Goal: Task Accomplishment & Management: Manage account settings

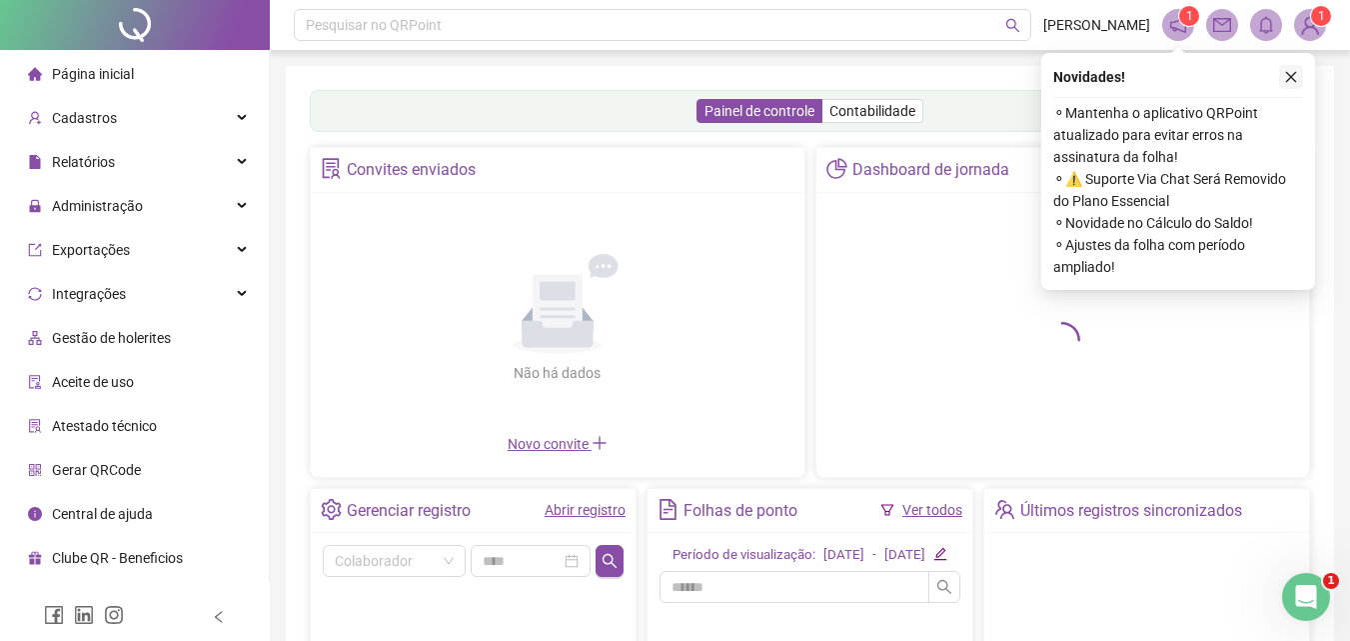
click at [1285, 81] on icon "close" at bounding box center [1291, 77] width 14 height 14
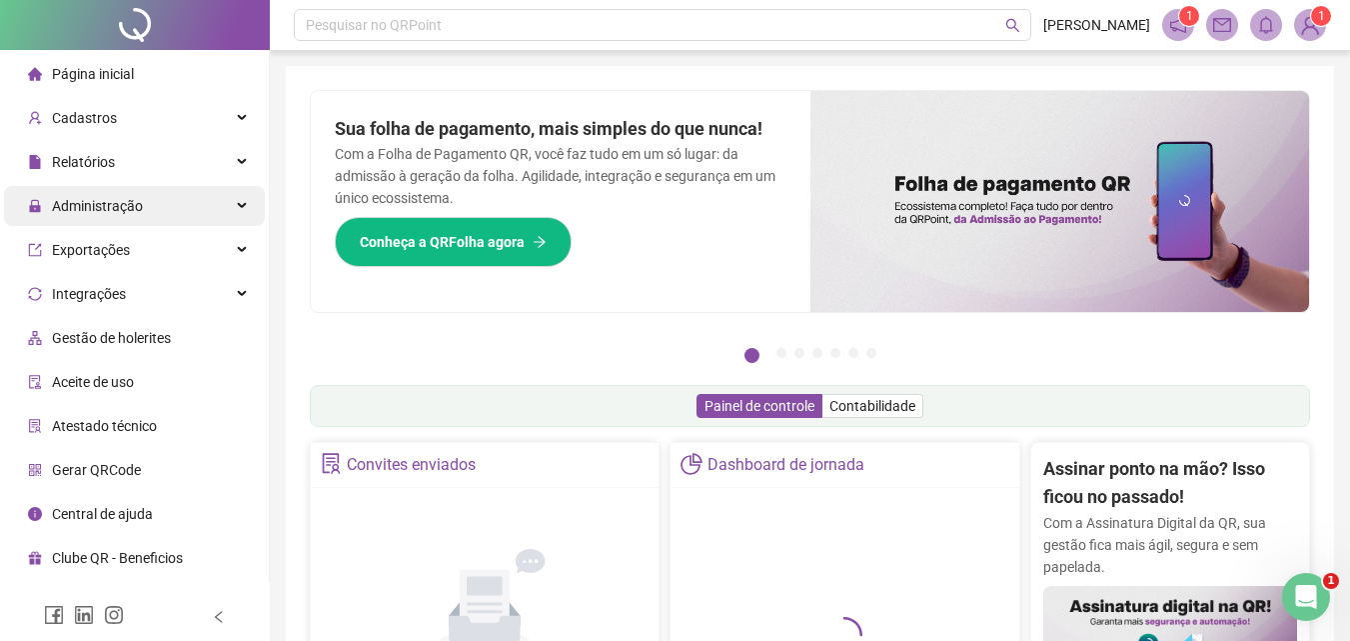
click at [124, 211] on span "Administração" at bounding box center [97, 206] width 91 height 16
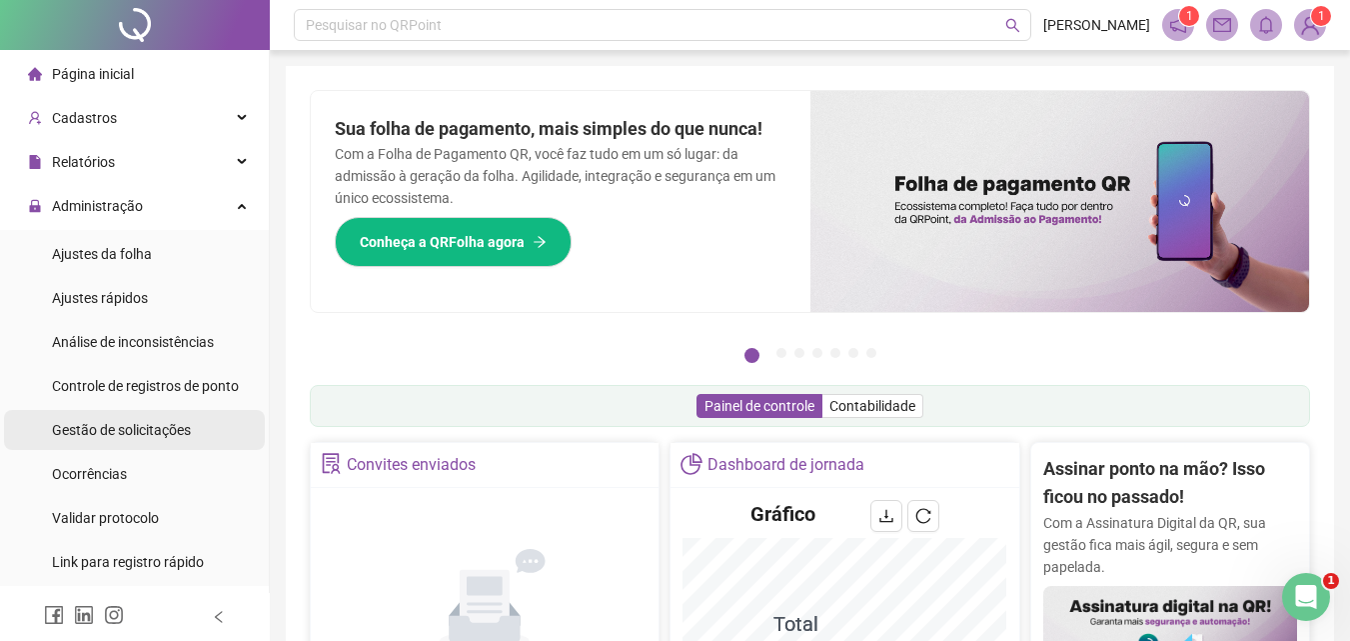
click at [120, 427] on span "Gestão de solicitações" at bounding box center [121, 430] width 139 height 16
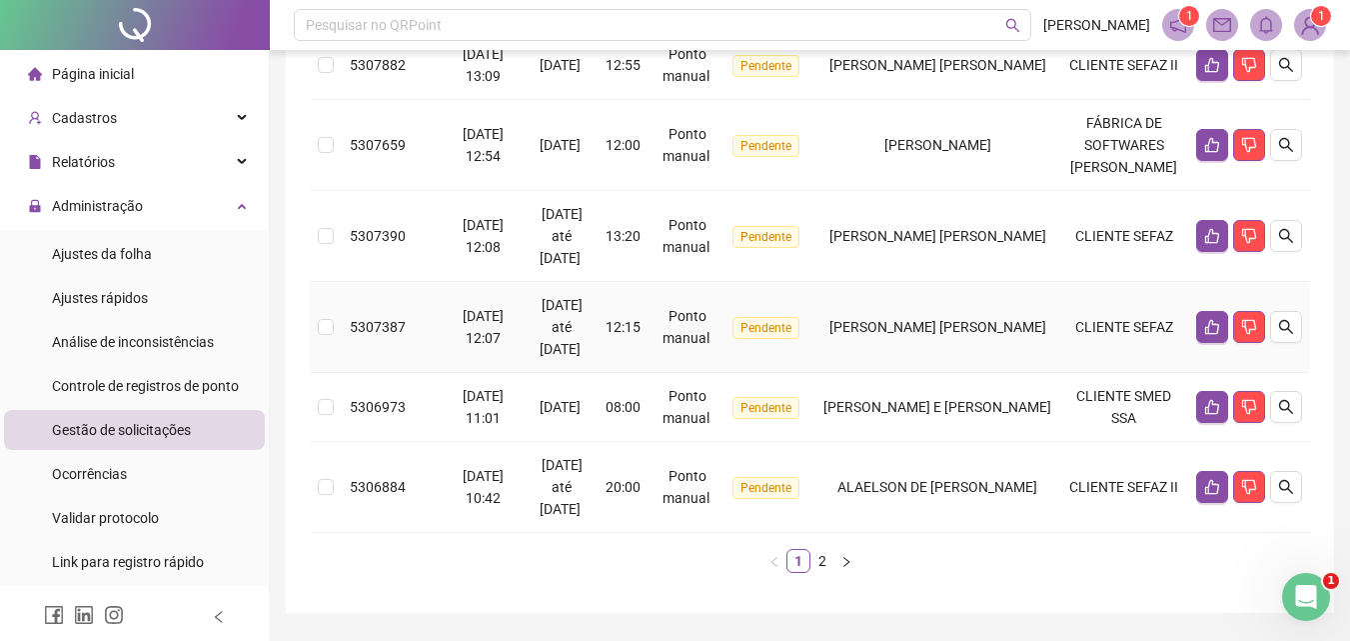
scroll to position [800, 0]
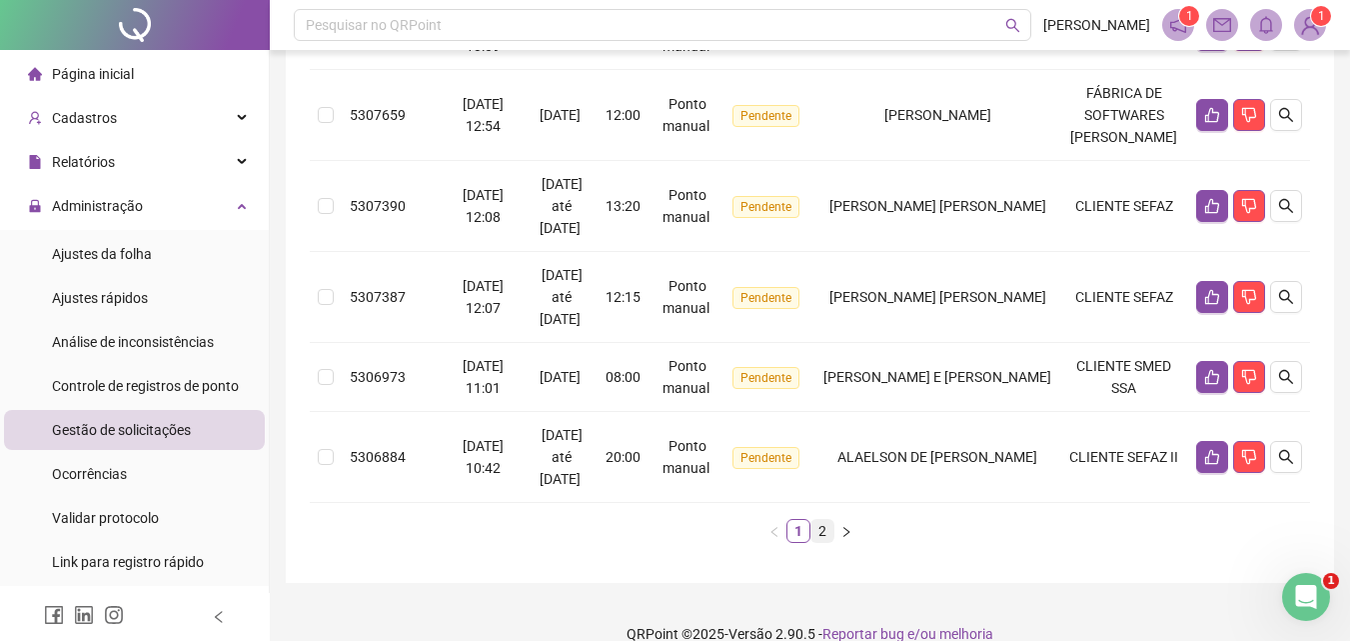
click at [820, 542] on link "2" at bounding box center [823, 531] width 22 height 22
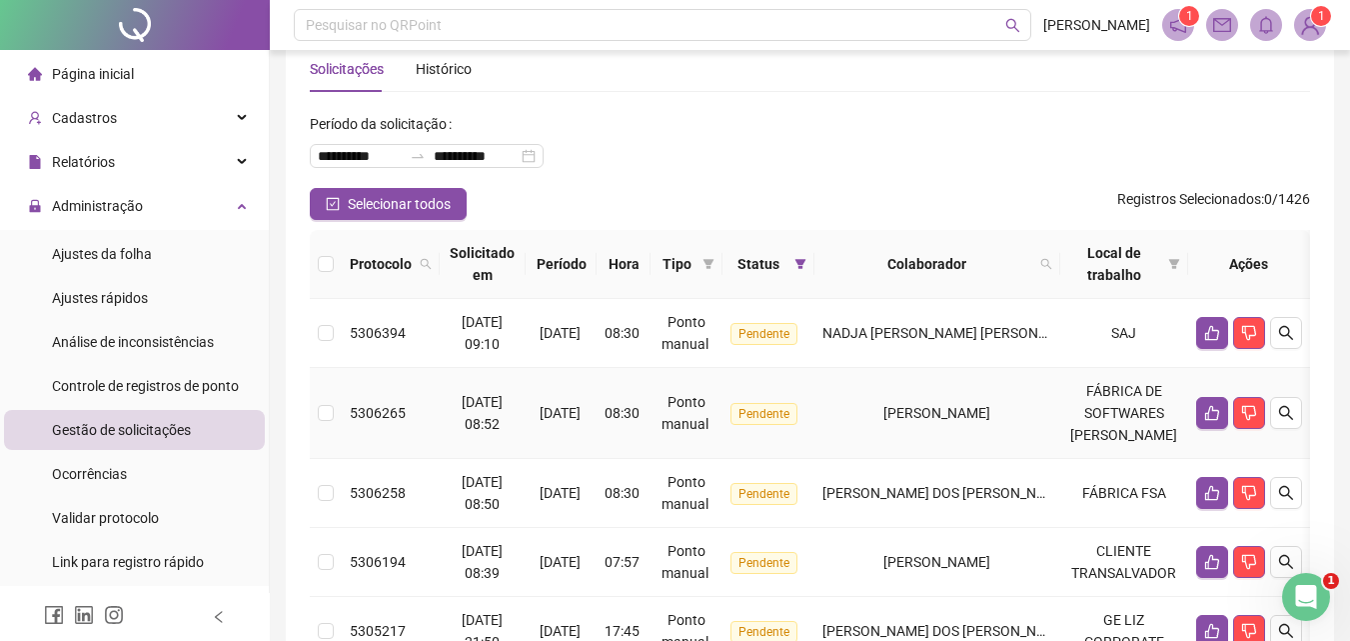
scroll to position [0, 0]
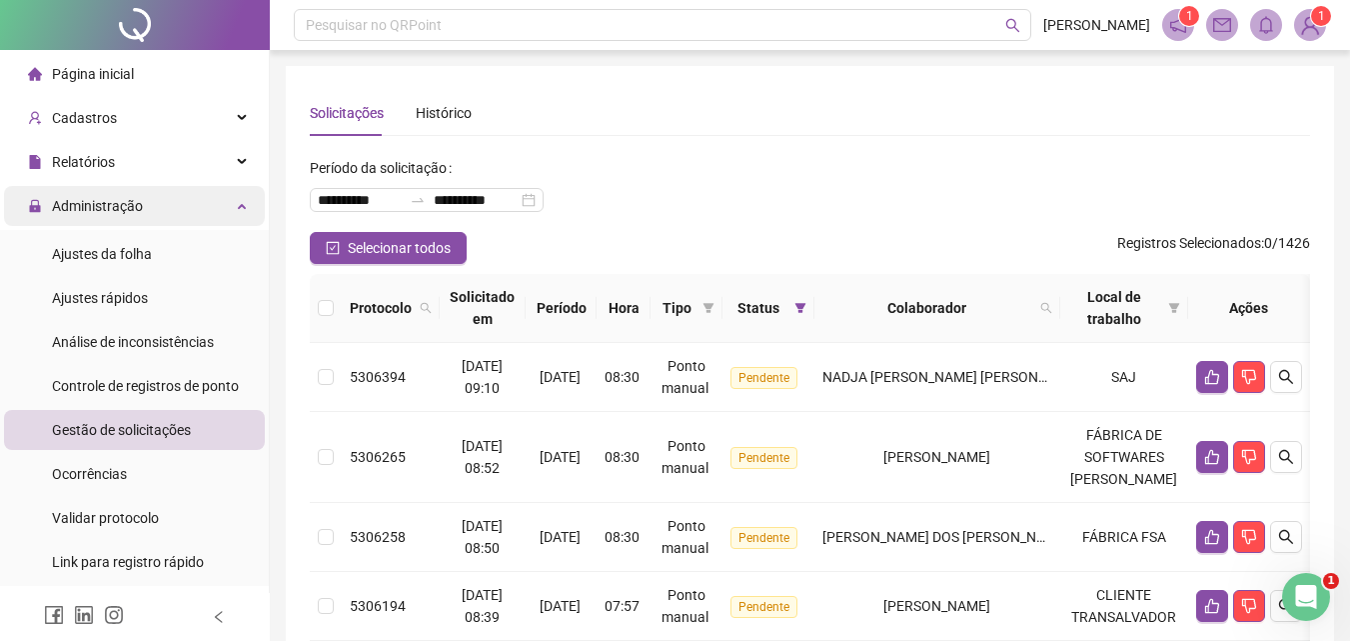
click at [92, 206] on span "Administração" at bounding box center [97, 206] width 91 height 16
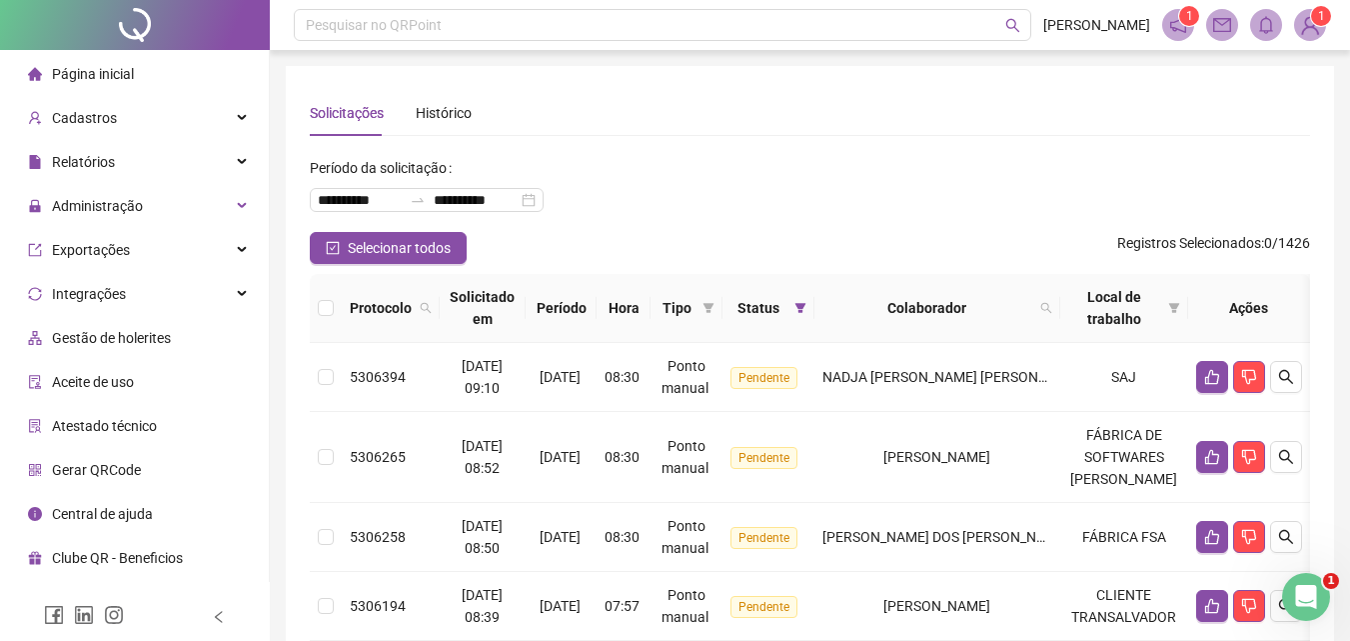
click at [120, 74] on span "Página inicial" at bounding box center [93, 74] width 82 height 16
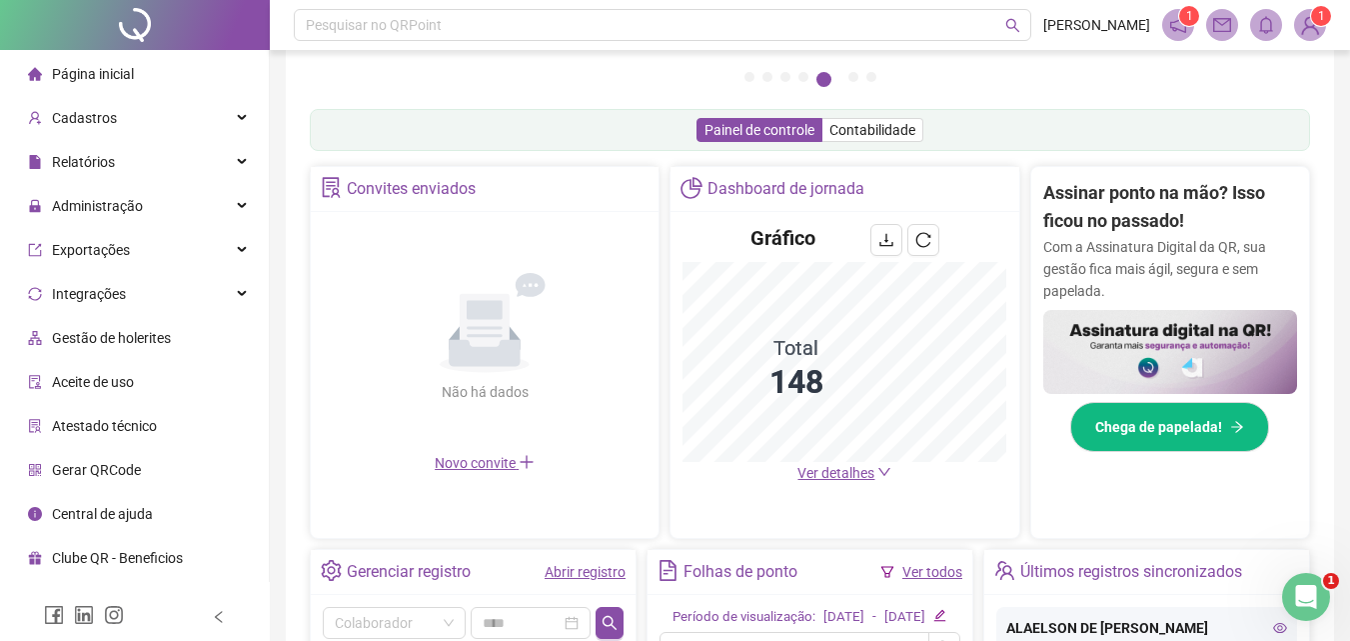
scroll to position [300, 0]
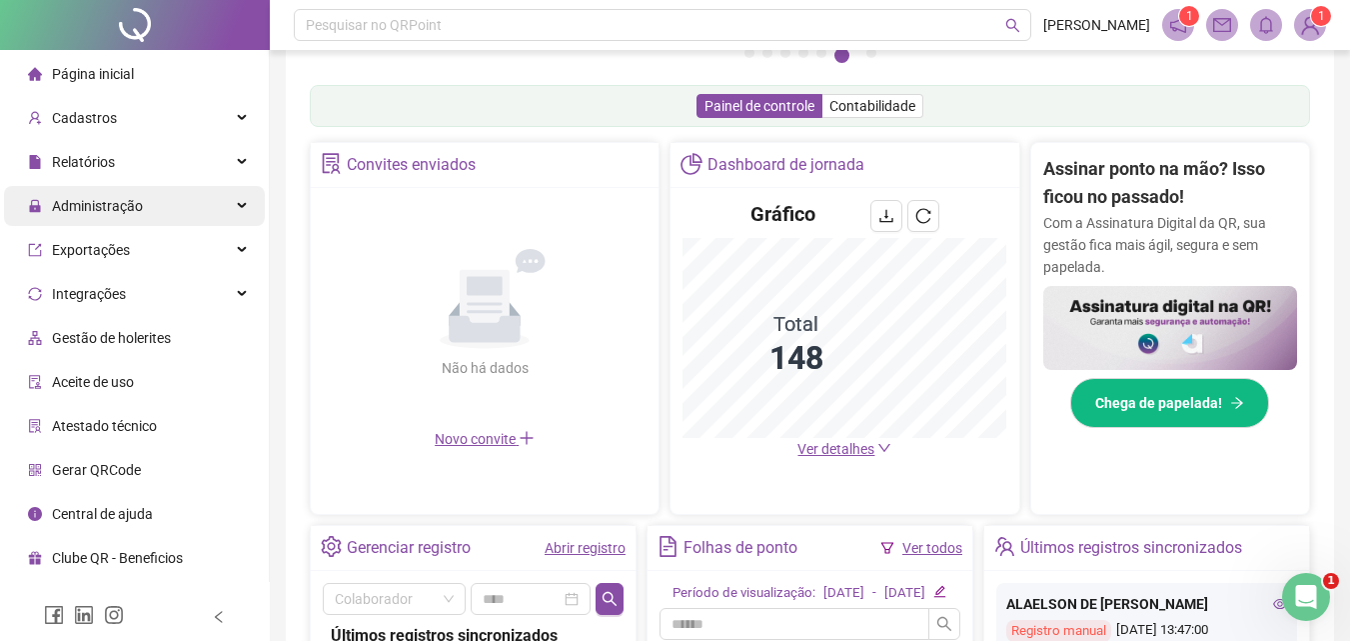
click at [244, 206] on icon at bounding box center [244, 206] width 10 height 0
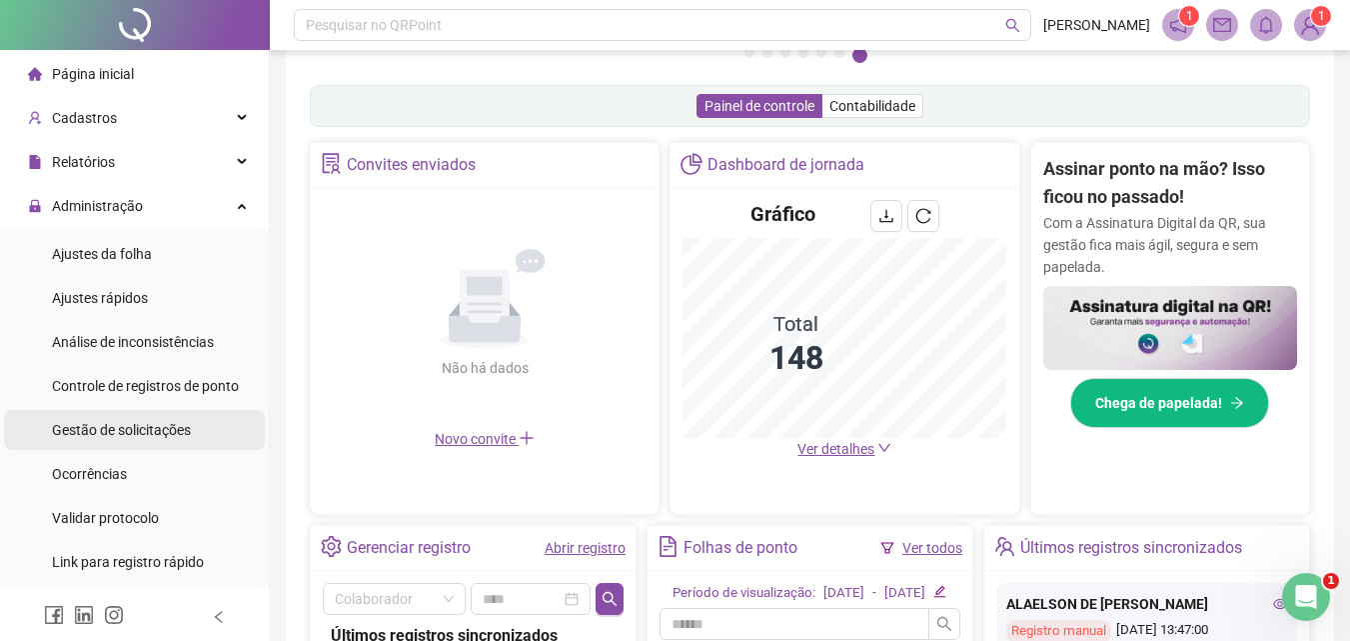
click at [142, 436] on span "Gestão de solicitações" at bounding box center [121, 430] width 139 height 16
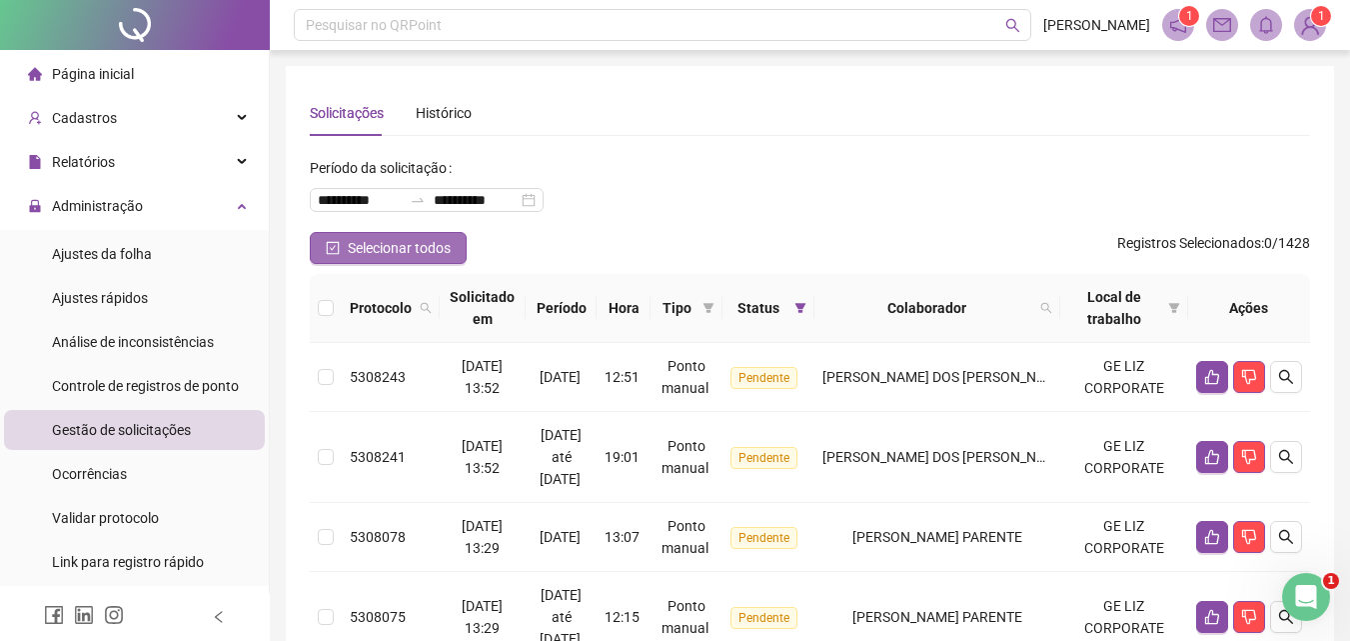
click at [381, 248] on span "Selecionar todos" at bounding box center [399, 248] width 103 height 22
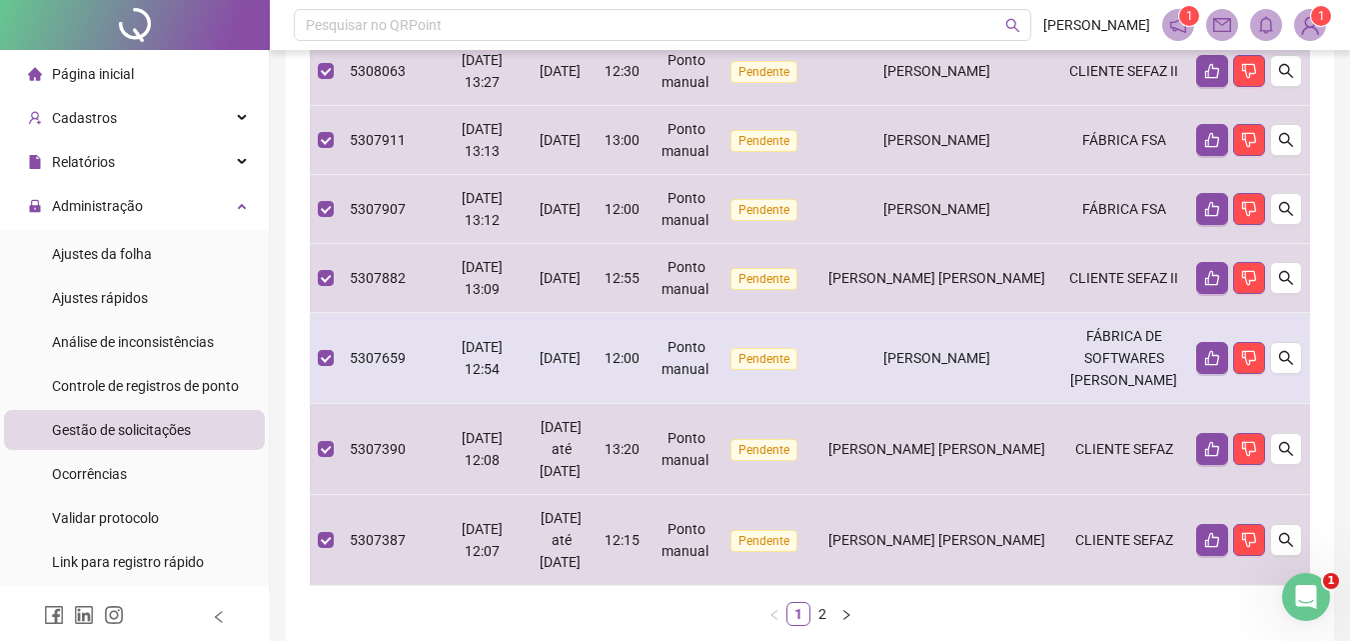
scroll to position [849, 0]
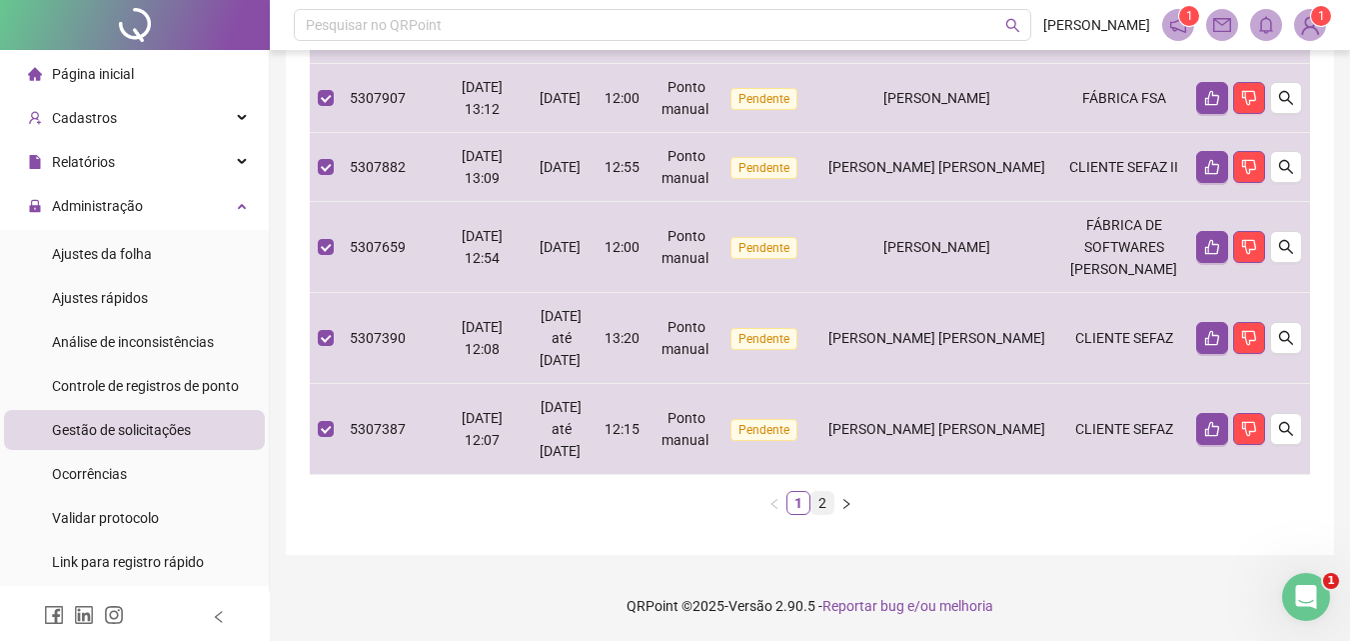
click at [827, 509] on link "2" at bounding box center [823, 503] width 22 height 22
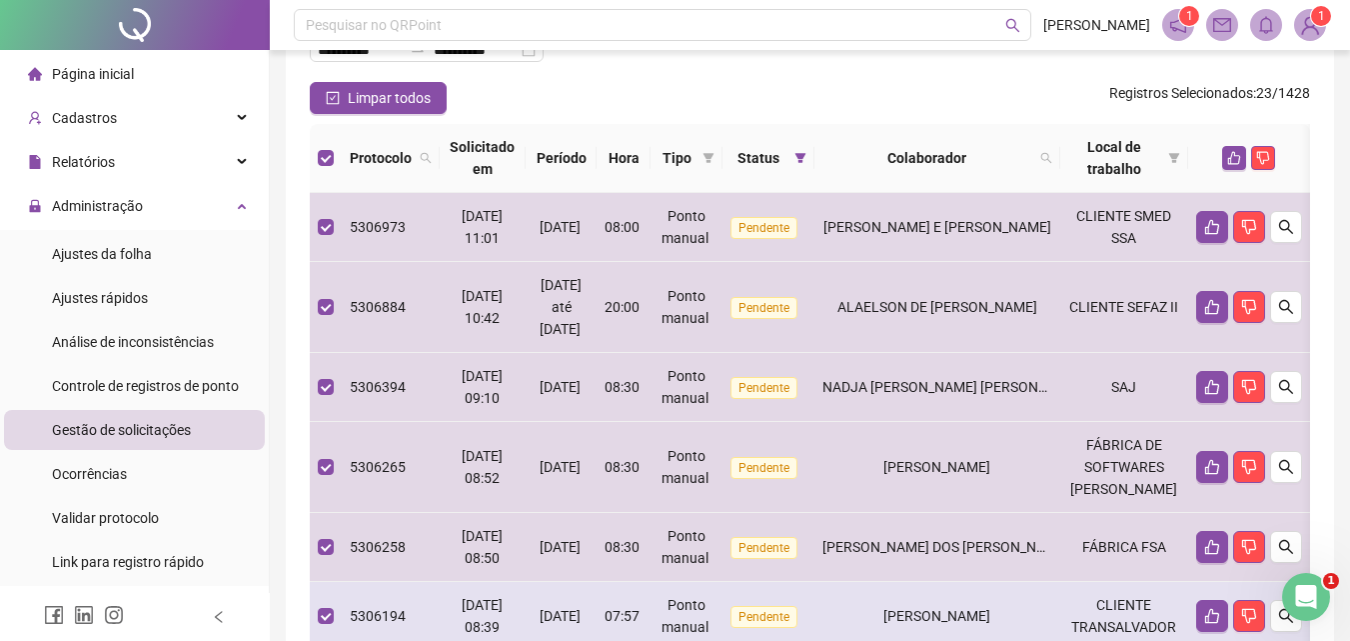
scroll to position [0, 0]
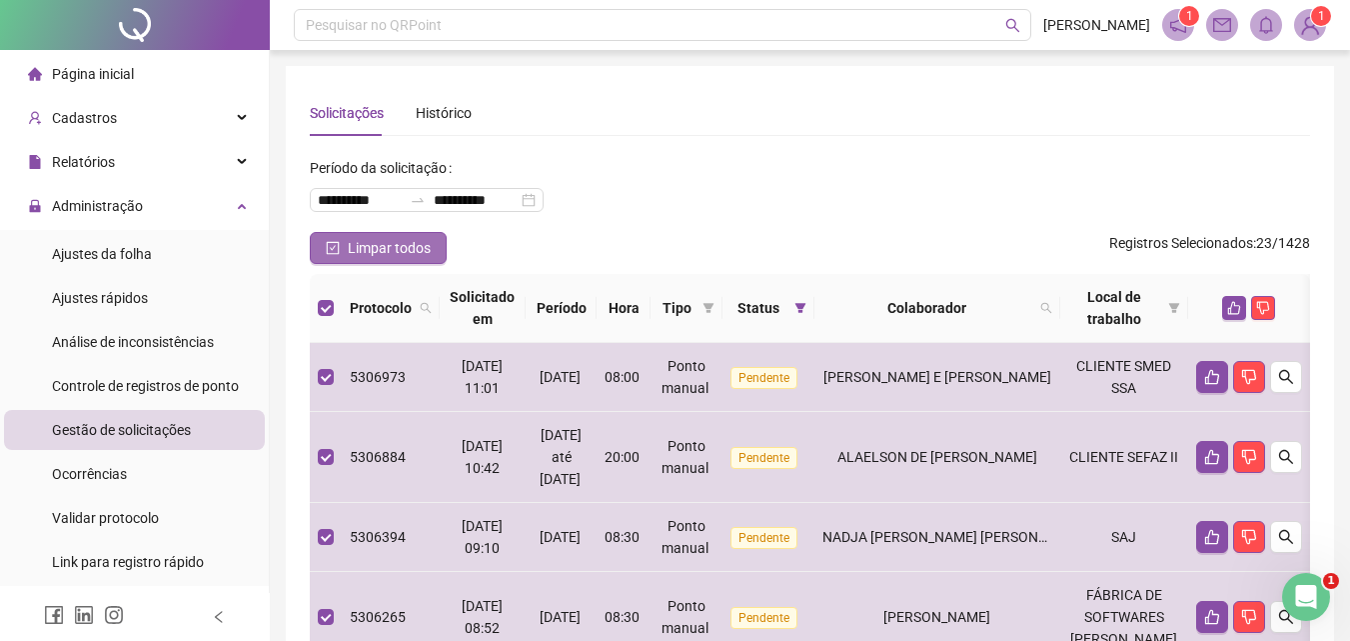
click at [355, 248] on span "Limpar todos" at bounding box center [389, 248] width 83 height 22
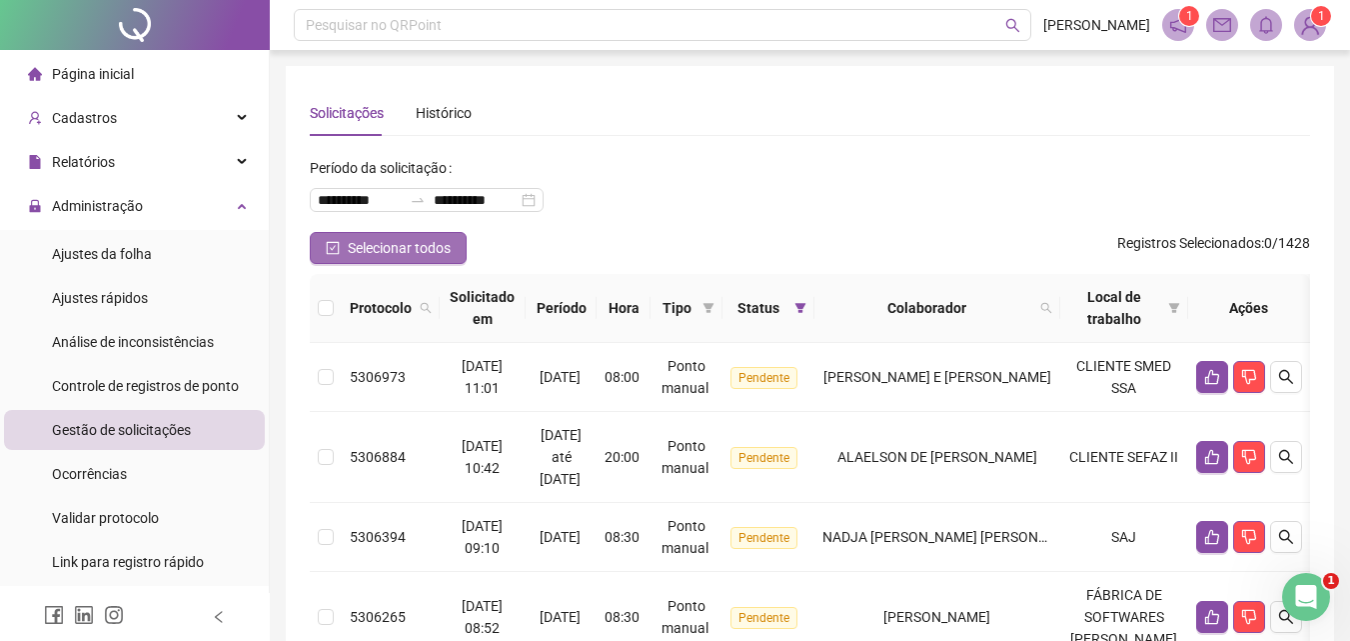
click at [355, 248] on span "Selecionar todos" at bounding box center [399, 248] width 103 height 22
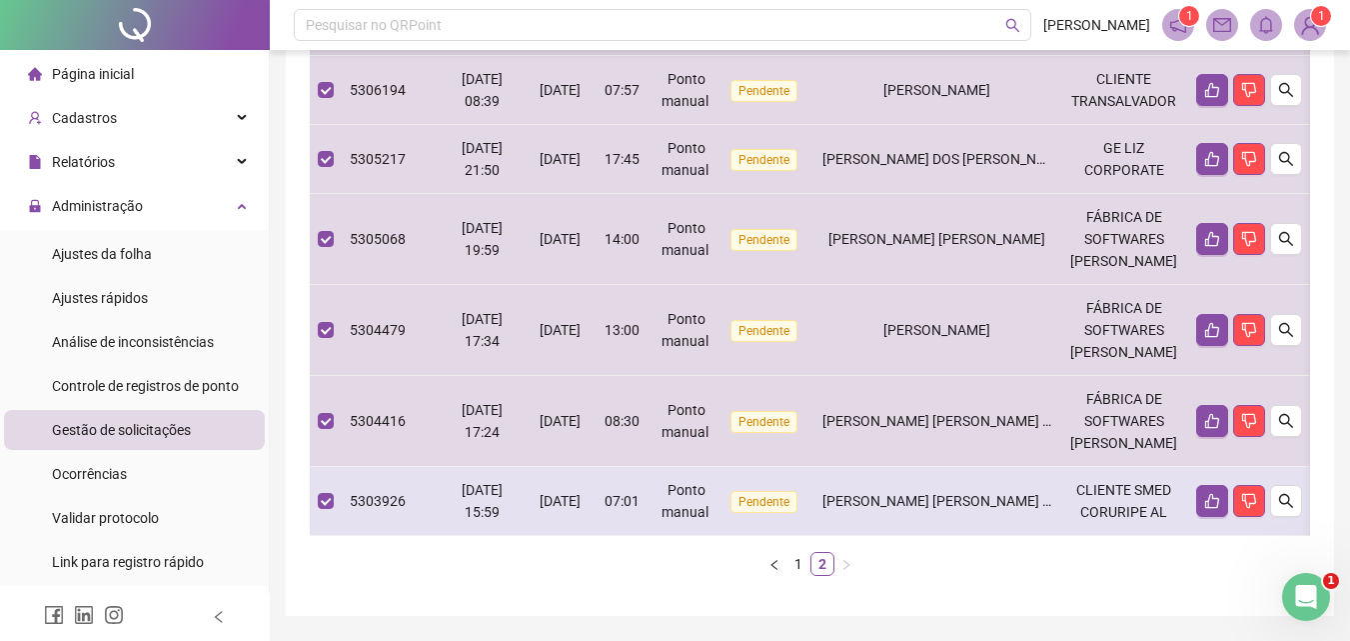
scroll to position [752, 0]
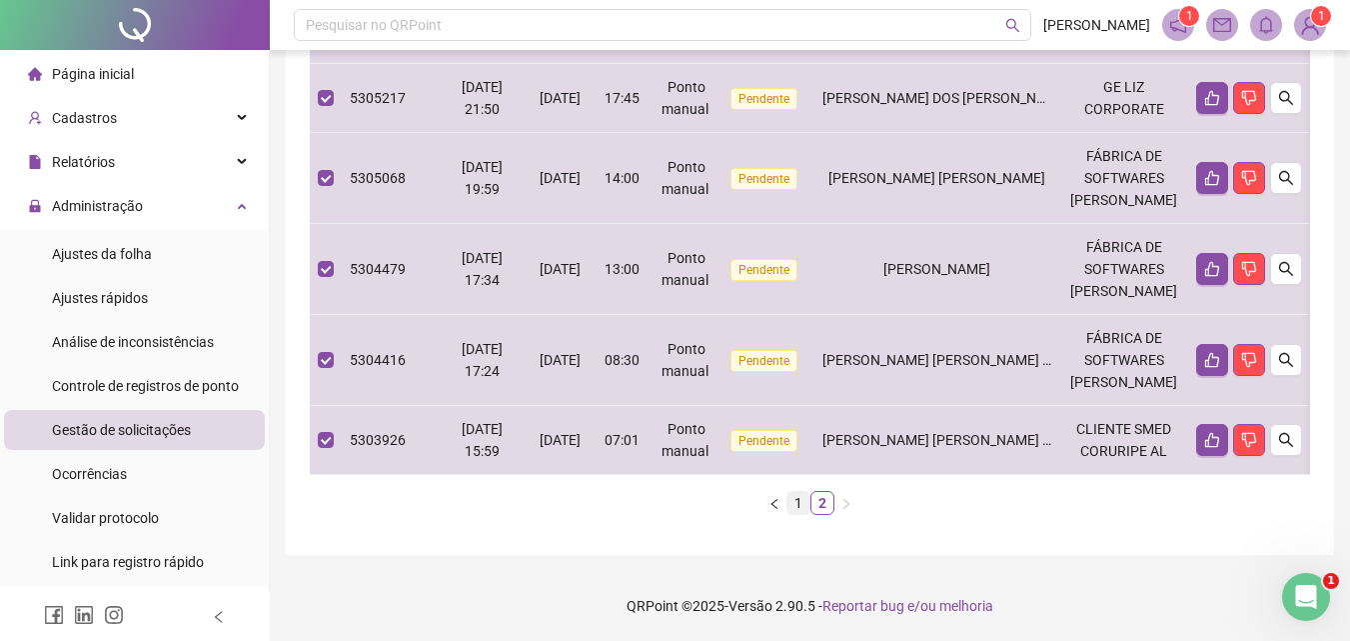
click at [792, 507] on link "1" at bounding box center [799, 503] width 22 height 22
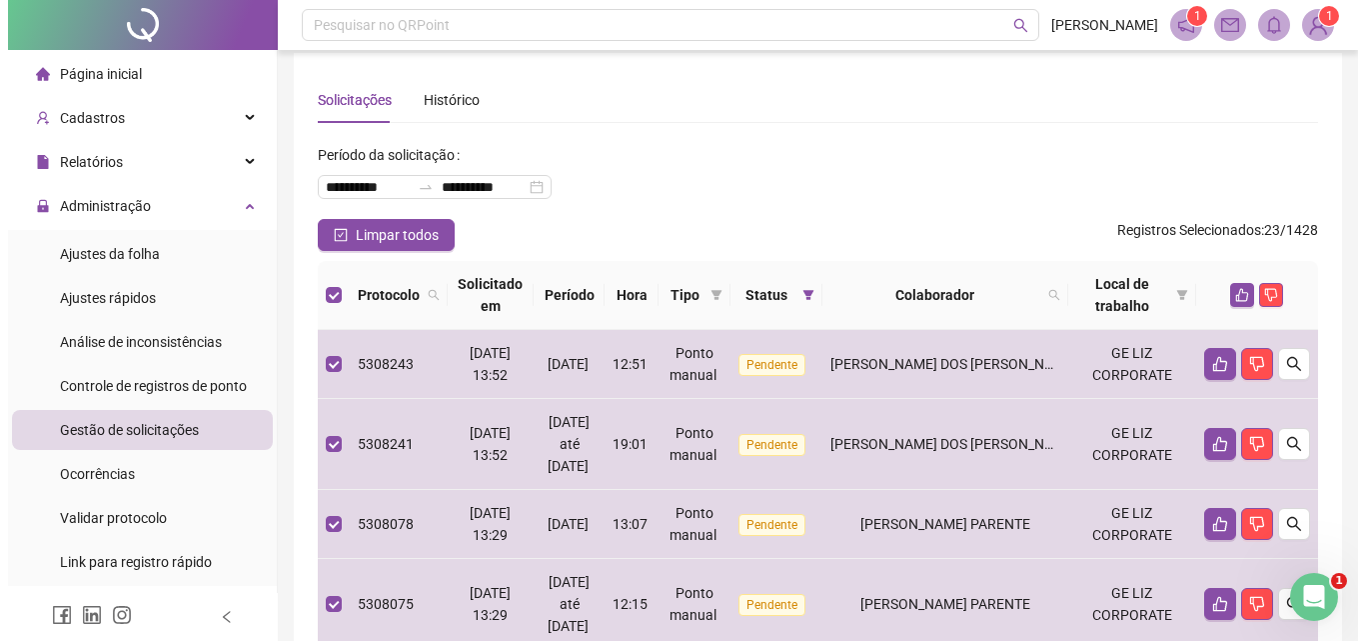
scroll to position [0, 0]
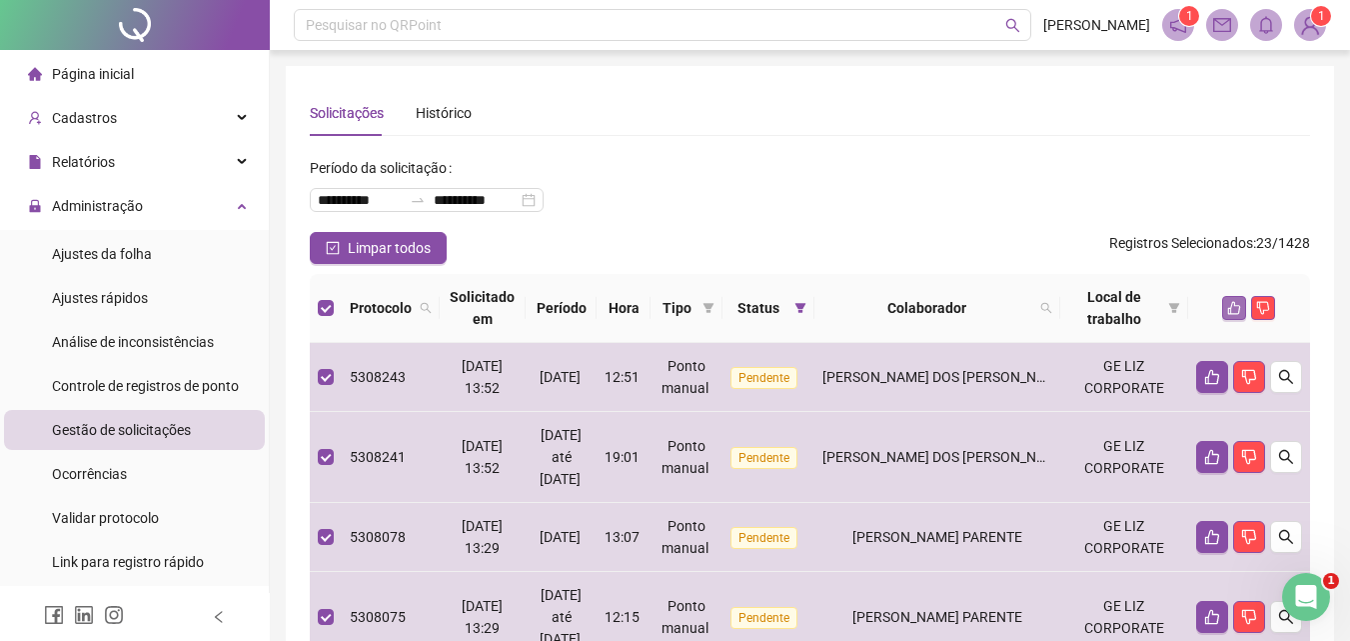
click at [1231, 317] on button "button" at bounding box center [1234, 308] width 24 height 24
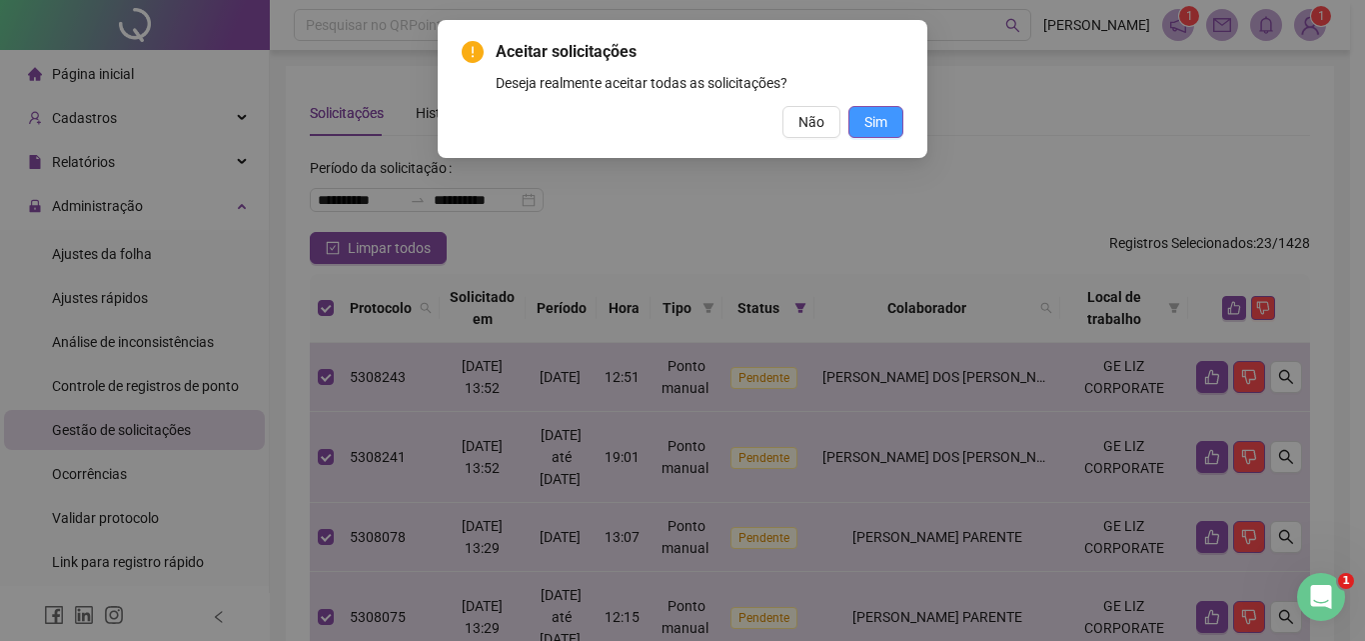
click at [887, 125] on button "Sim" at bounding box center [875, 122] width 55 height 32
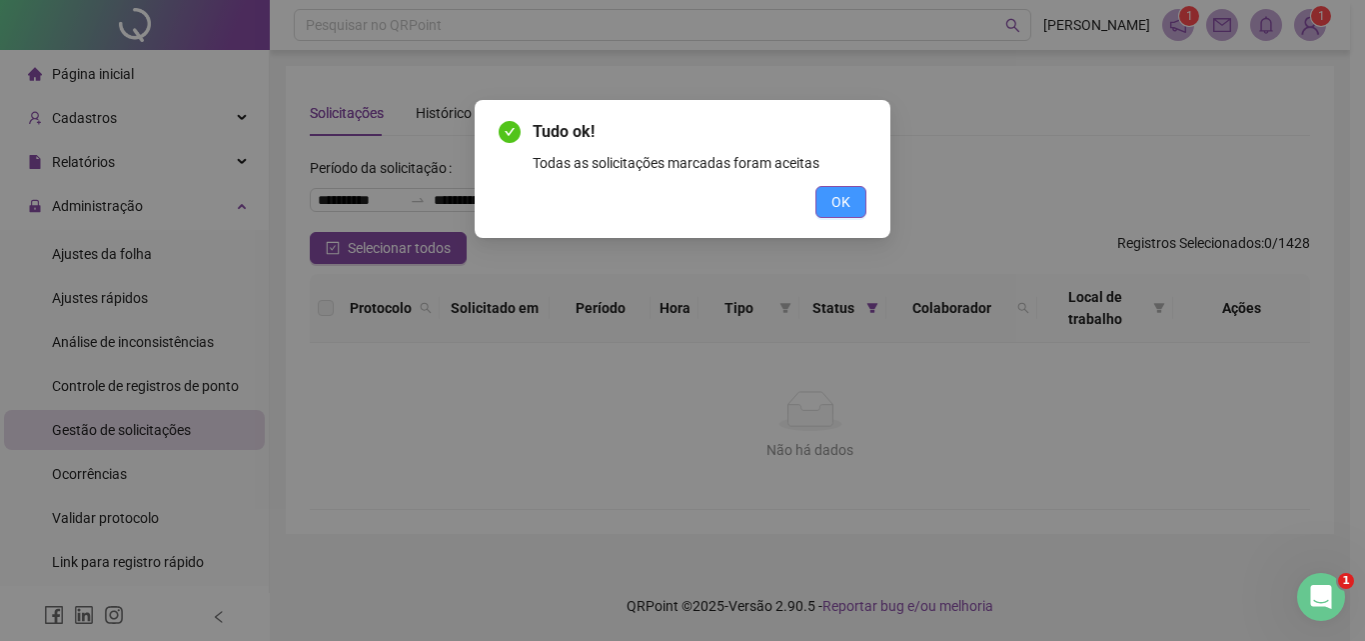
click at [854, 193] on button "OK" at bounding box center [841, 202] width 51 height 32
